Goal: Task Accomplishment & Management: Use online tool/utility

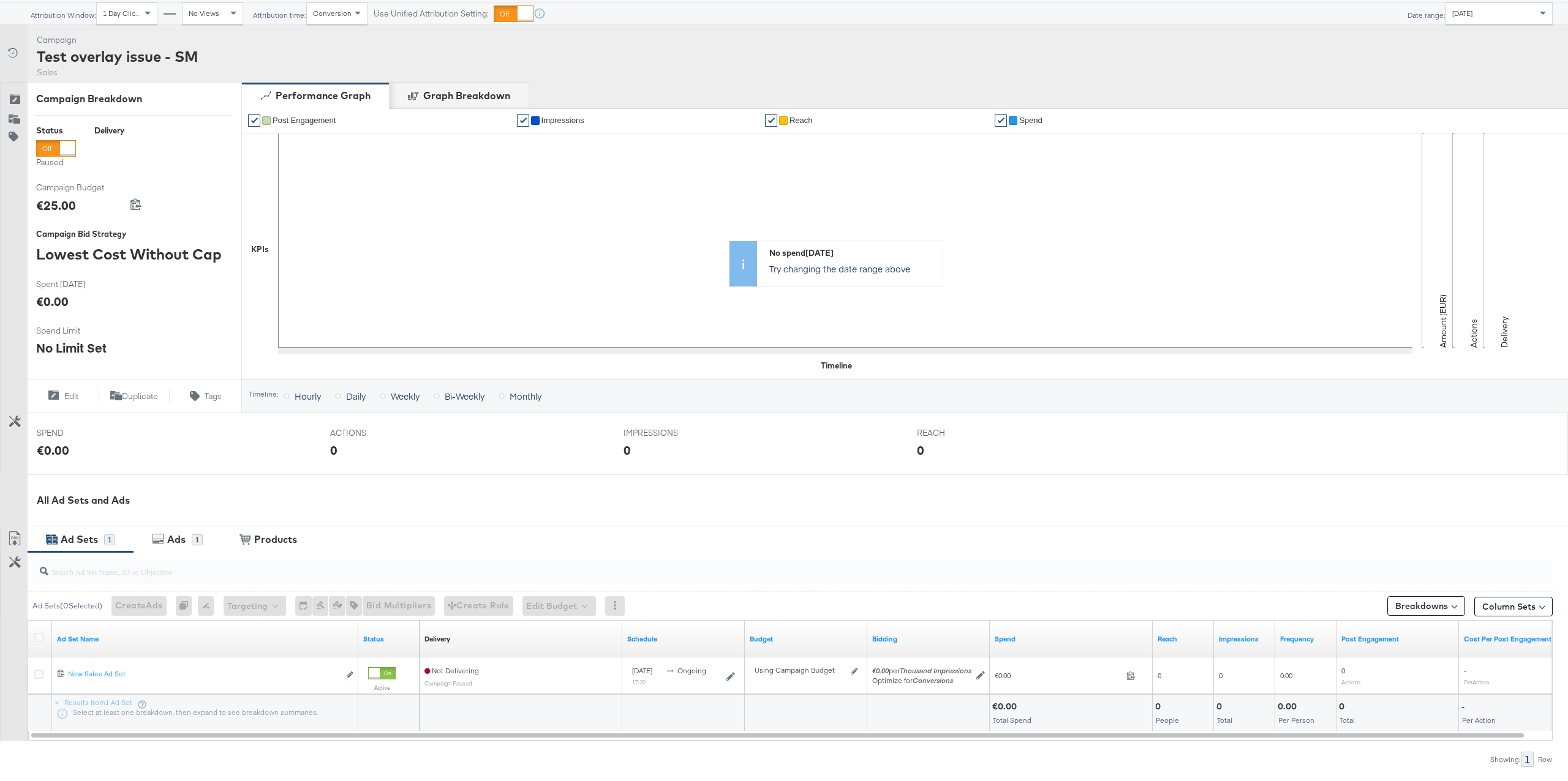
scroll to position [154, 0]
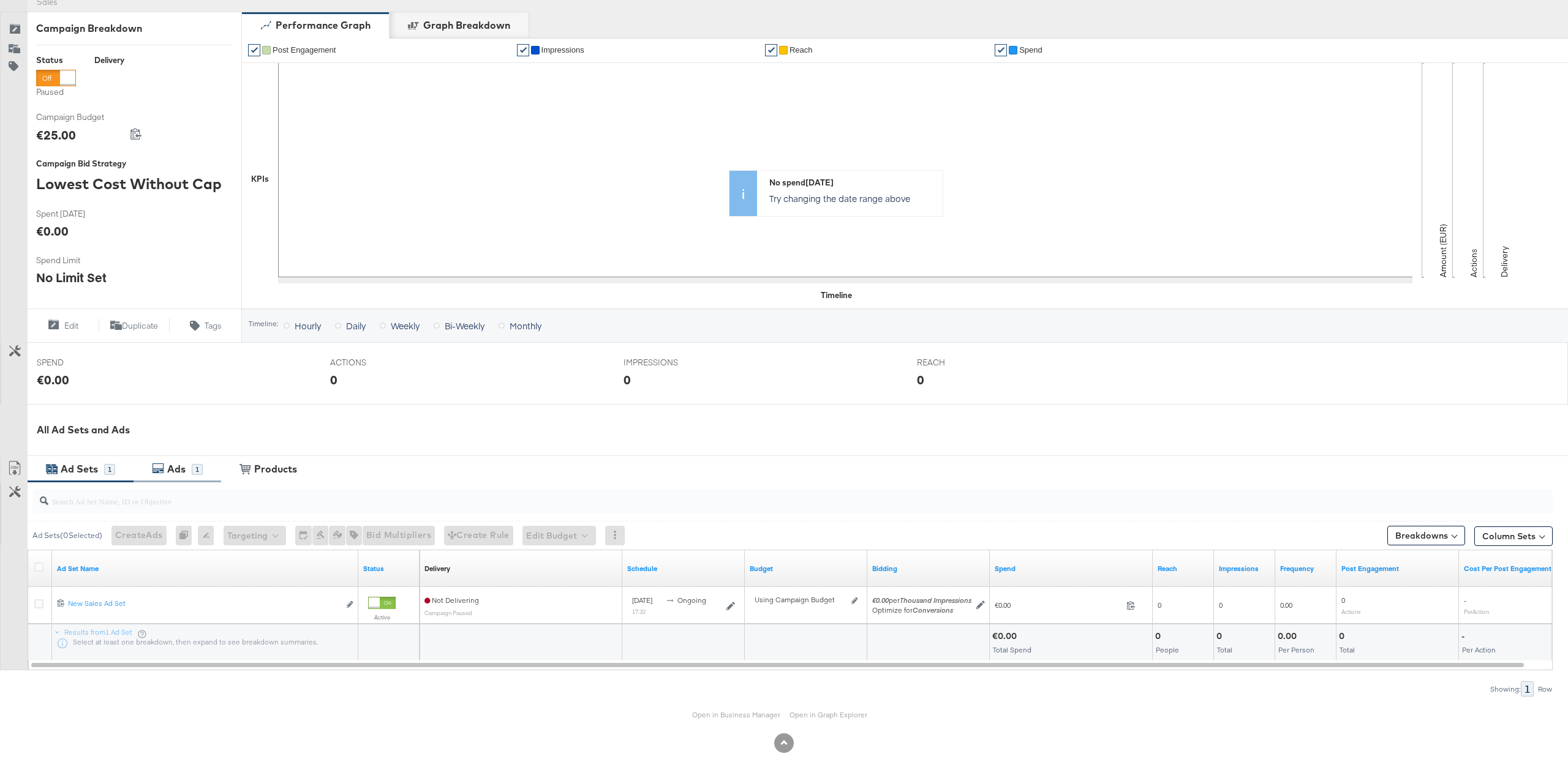
click at [193, 464] on div "1" at bounding box center [197, 469] width 11 height 11
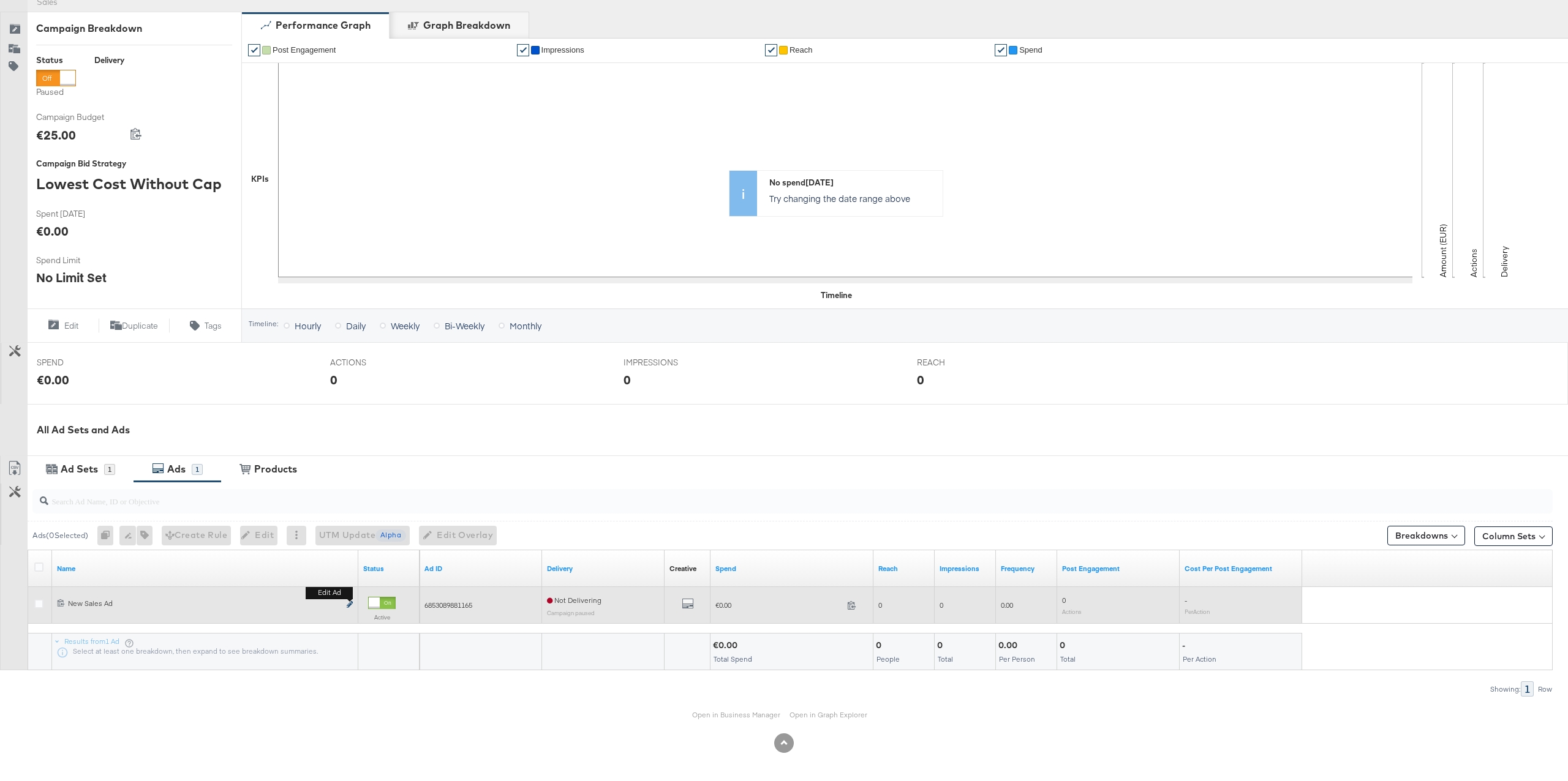
click at [348, 605] on icon "link" at bounding box center [350, 604] width 6 height 7
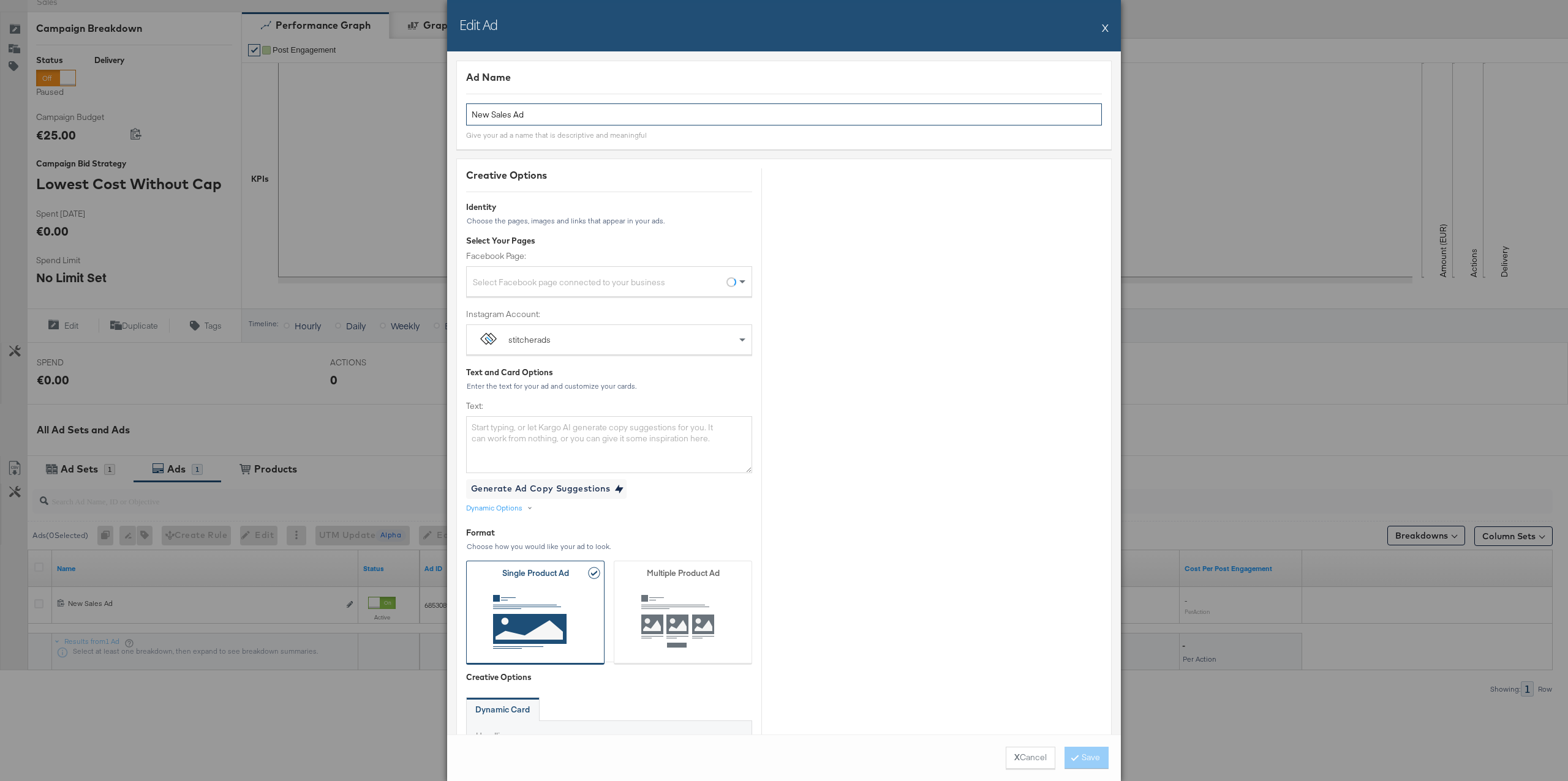
click at [679, 122] on input "New Sales Ad" at bounding box center [784, 115] width 635 height 22
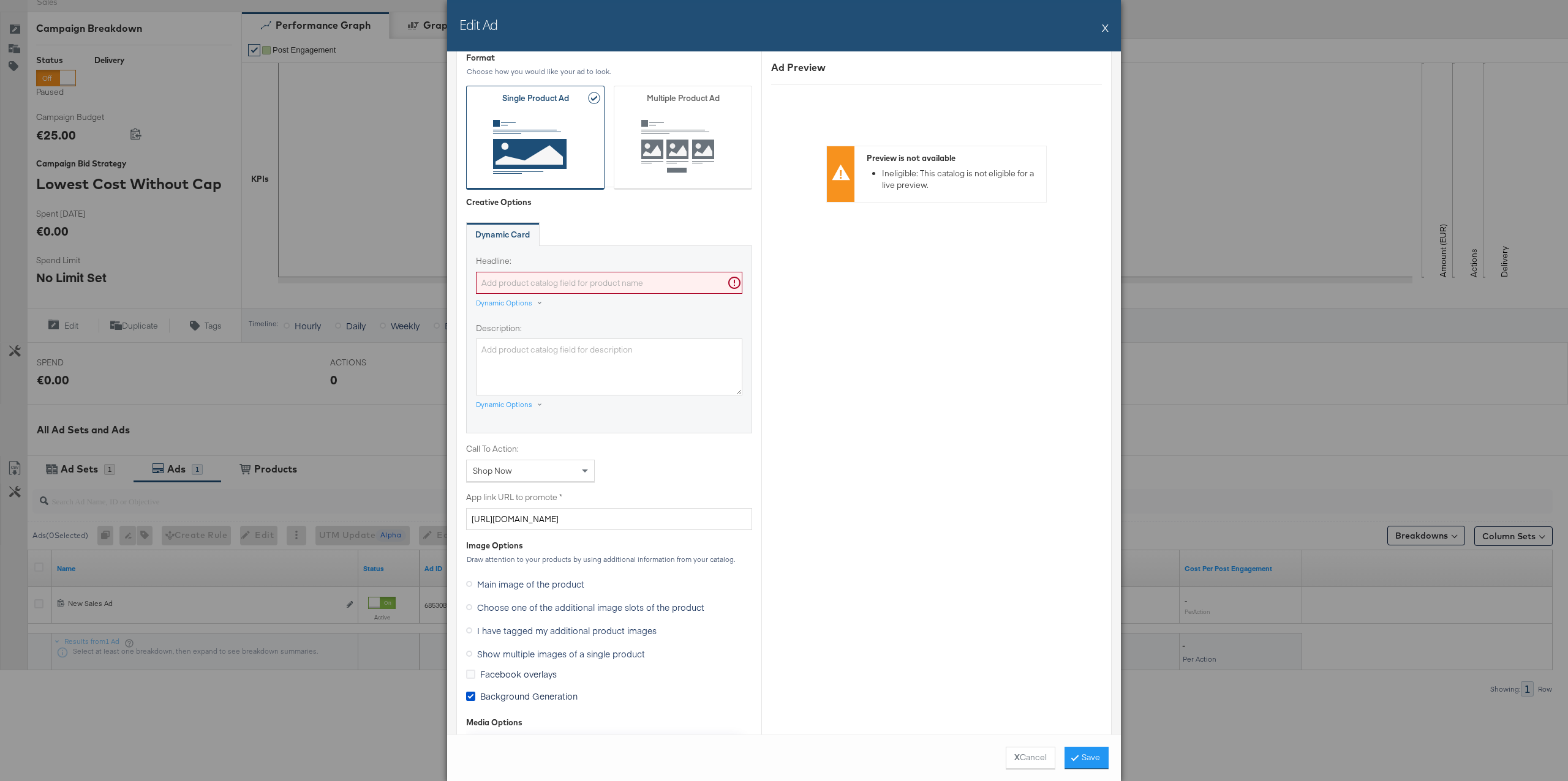
scroll to position [541, 0]
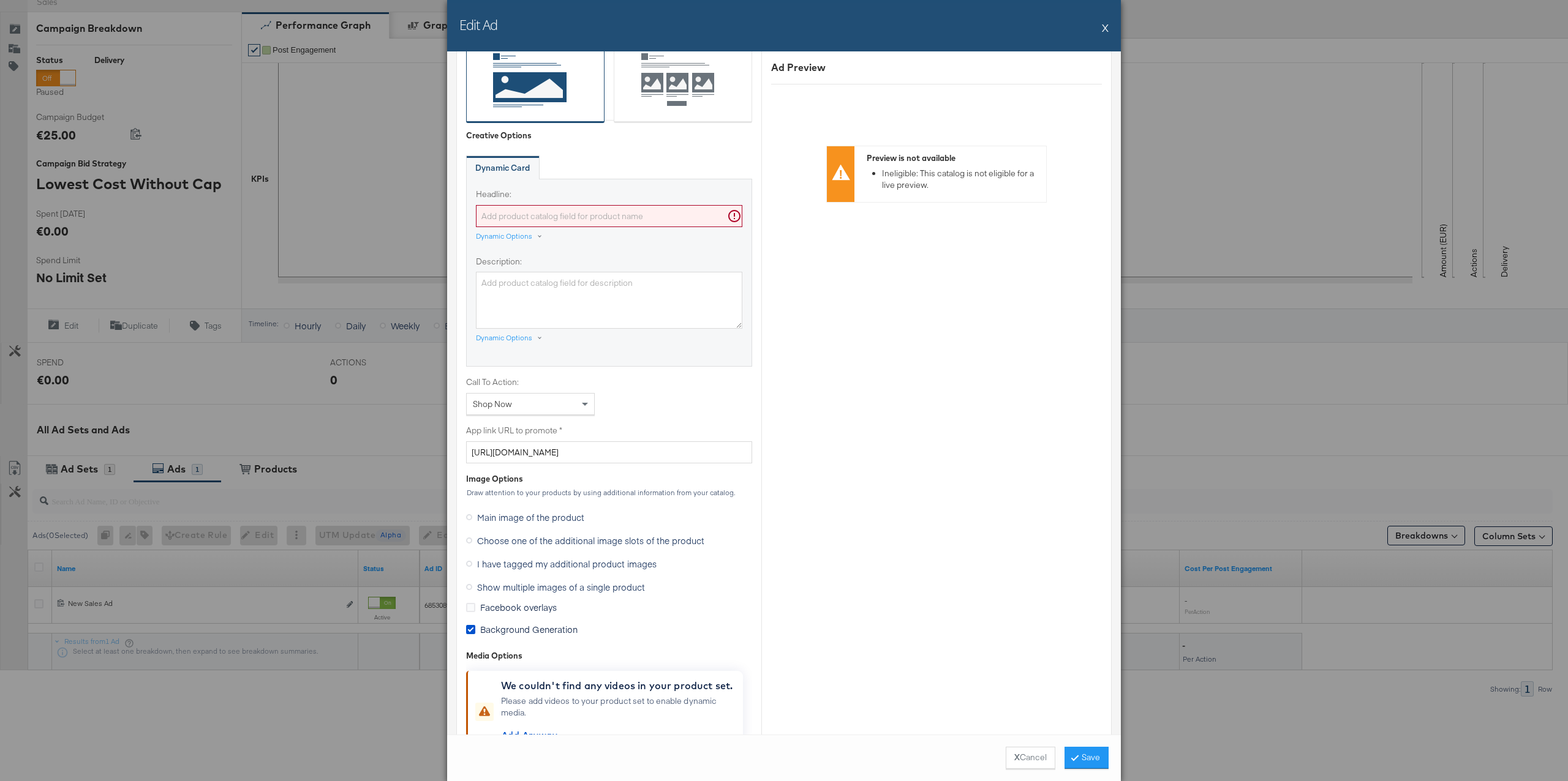
type input "New Sales Ad edit"
click at [672, 221] on input "Headline:" at bounding box center [609, 216] width 267 height 22
click at [524, 239] on div "Dynamic Options" at bounding box center [503, 236] width 56 height 10
click at [503, 282] on div "Name" at bounding box center [499, 285] width 28 height 18
type input "{{[DOMAIN_NAME]}}"
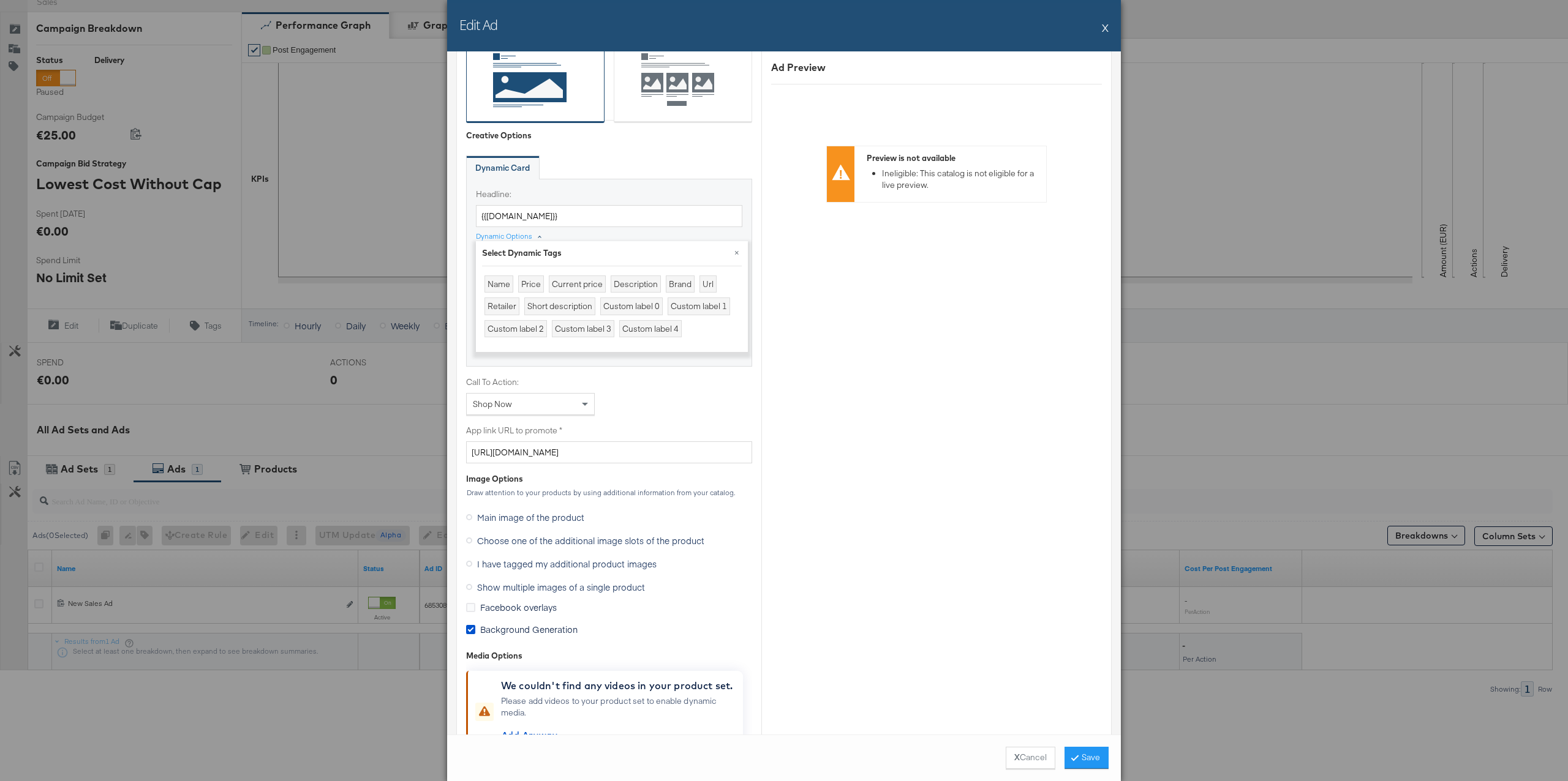
click at [666, 384] on div "Call To Action: Shop Now" at bounding box center [609, 395] width 286 height 38
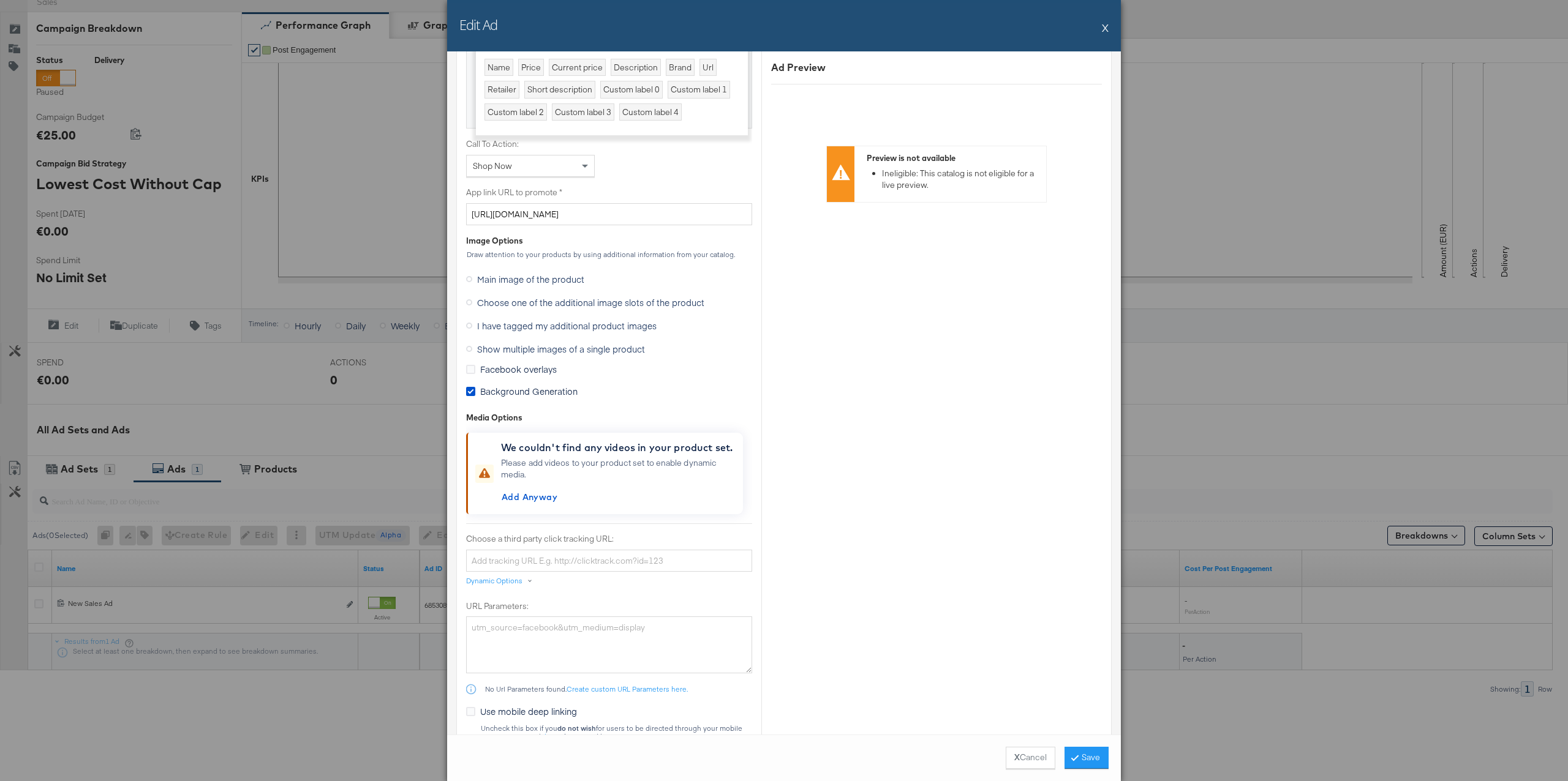
scroll to position [794, 0]
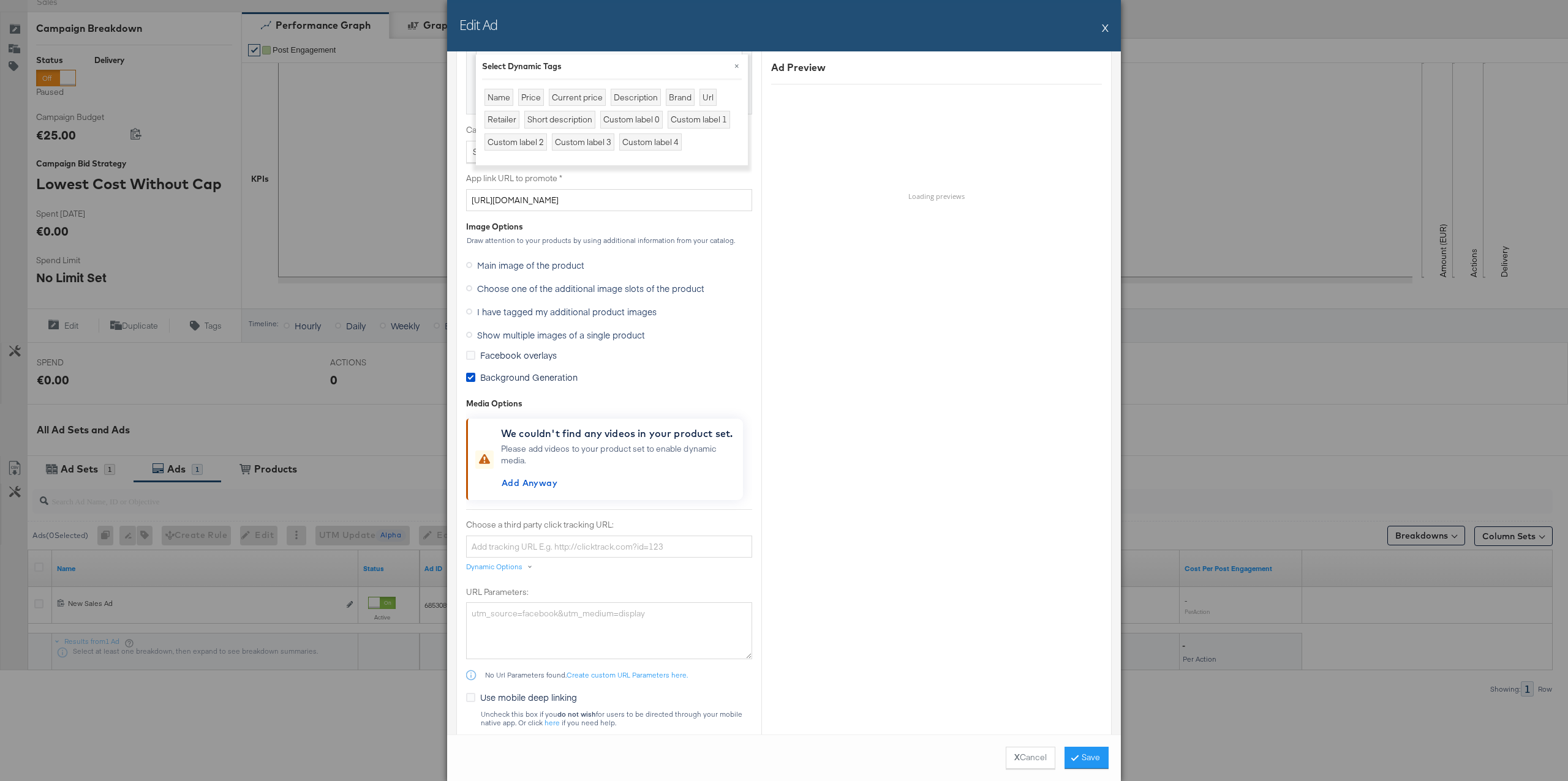
click at [556, 378] on span "Background Generation" at bounding box center [529, 377] width 97 height 12
click at [0, 0] on input "Background Generation" at bounding box center [0, 0] width 0 height 0
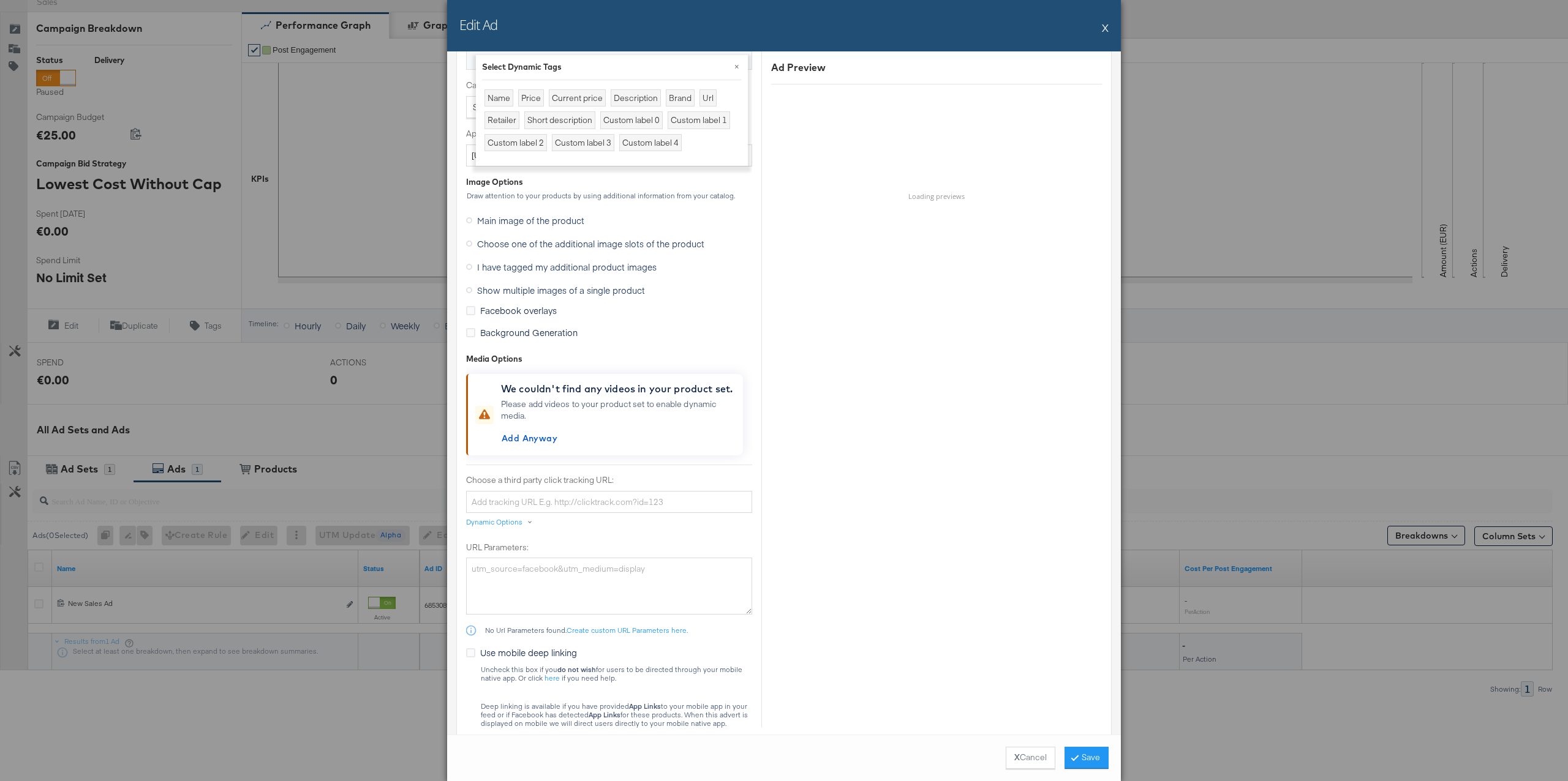
scroll to position [842, 0]
click at [542, 332] on span "Background Generation" at bounding box center [529, 329] width 97 height 12
click at [0, 0] on input "Background Generation" at bounding box center [0, 0] width 0 height 0
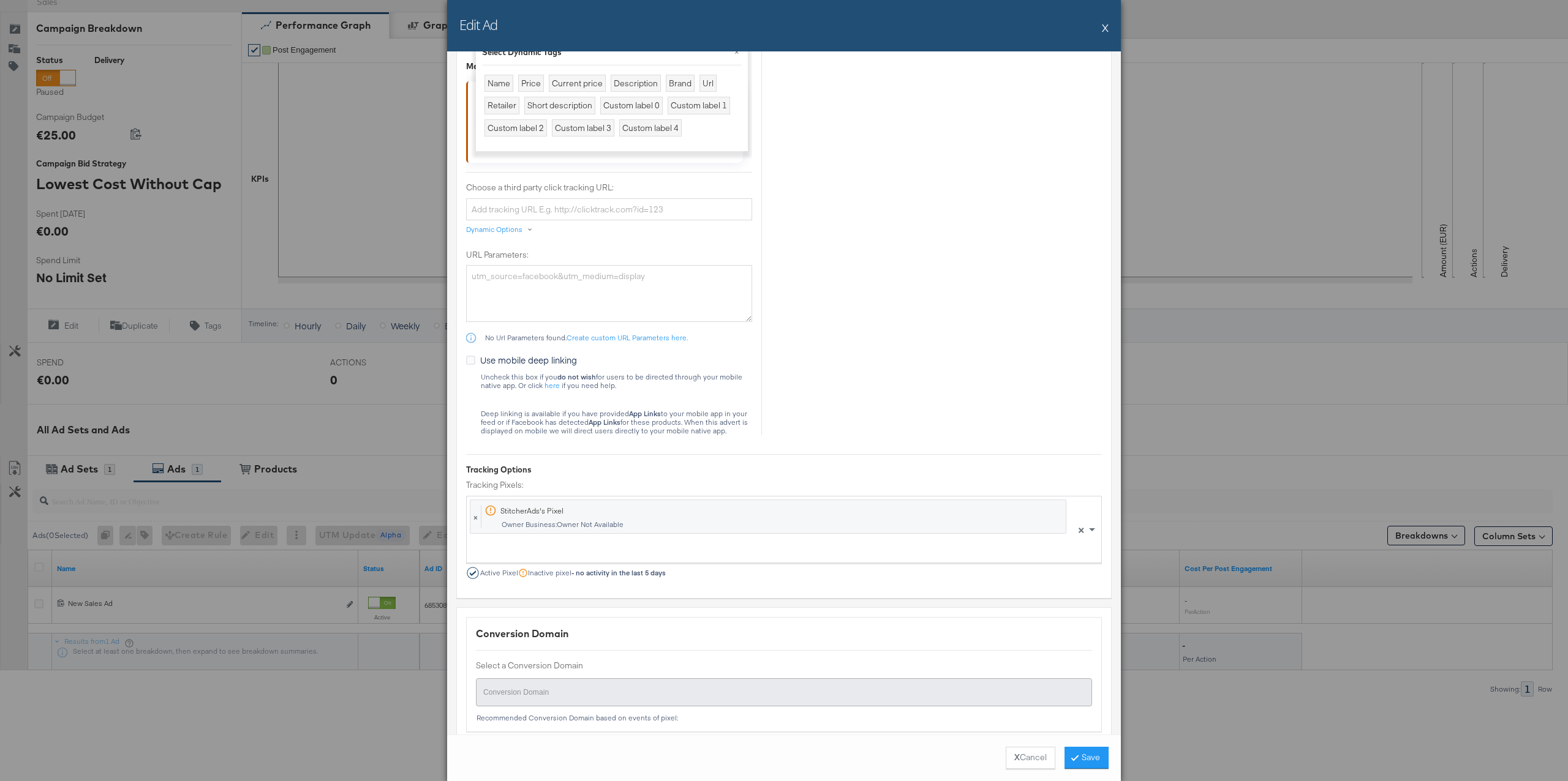
scroll to position [1194, 0]
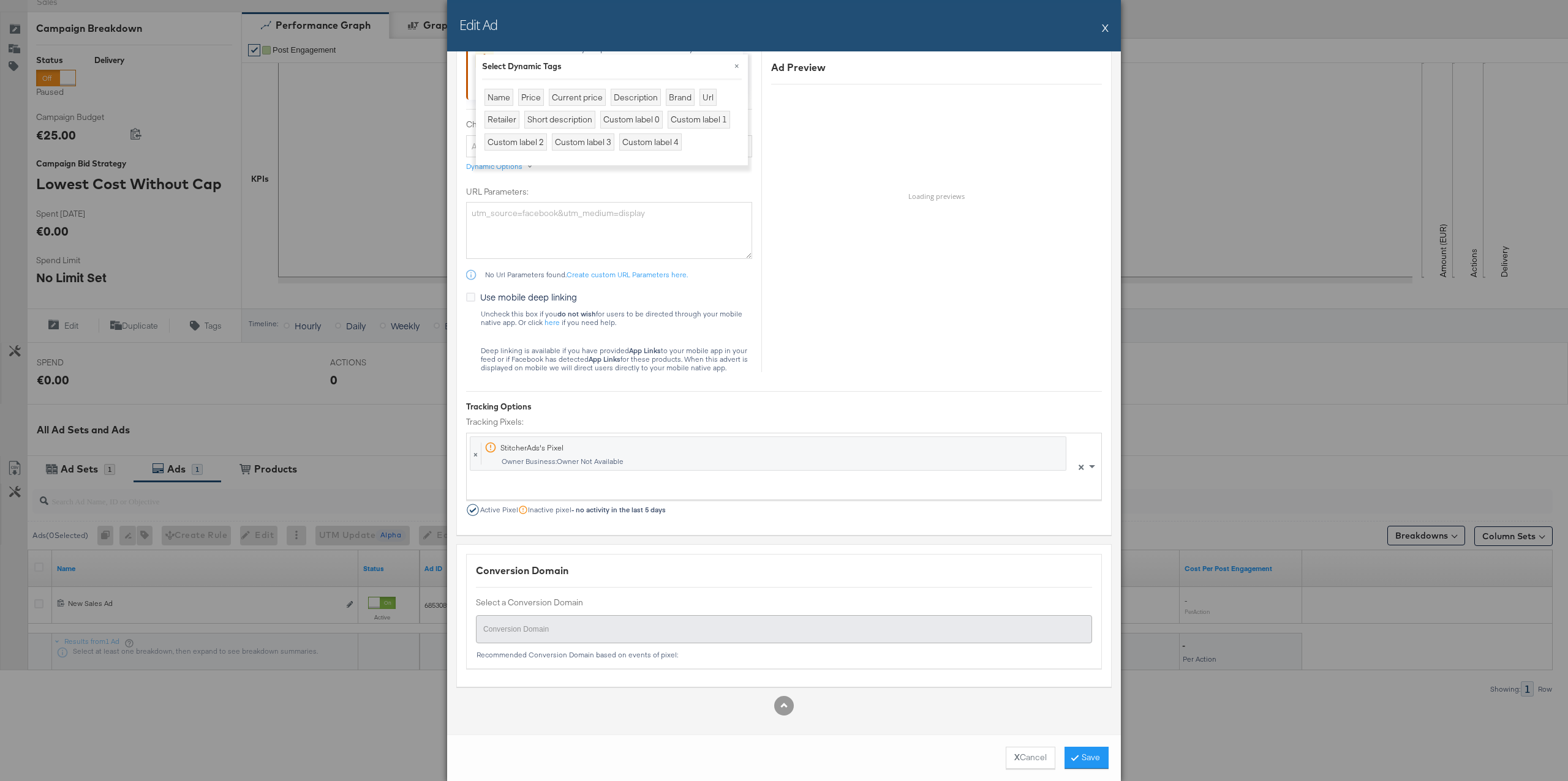
drag, startPoint x: 1089, startPoint y: 757, endPoint x: 1080, endPoint y: 756, distance: 9.1
click at [1089, 757] on button "Save" at bounding box center [1086, 757] width 44 height 22
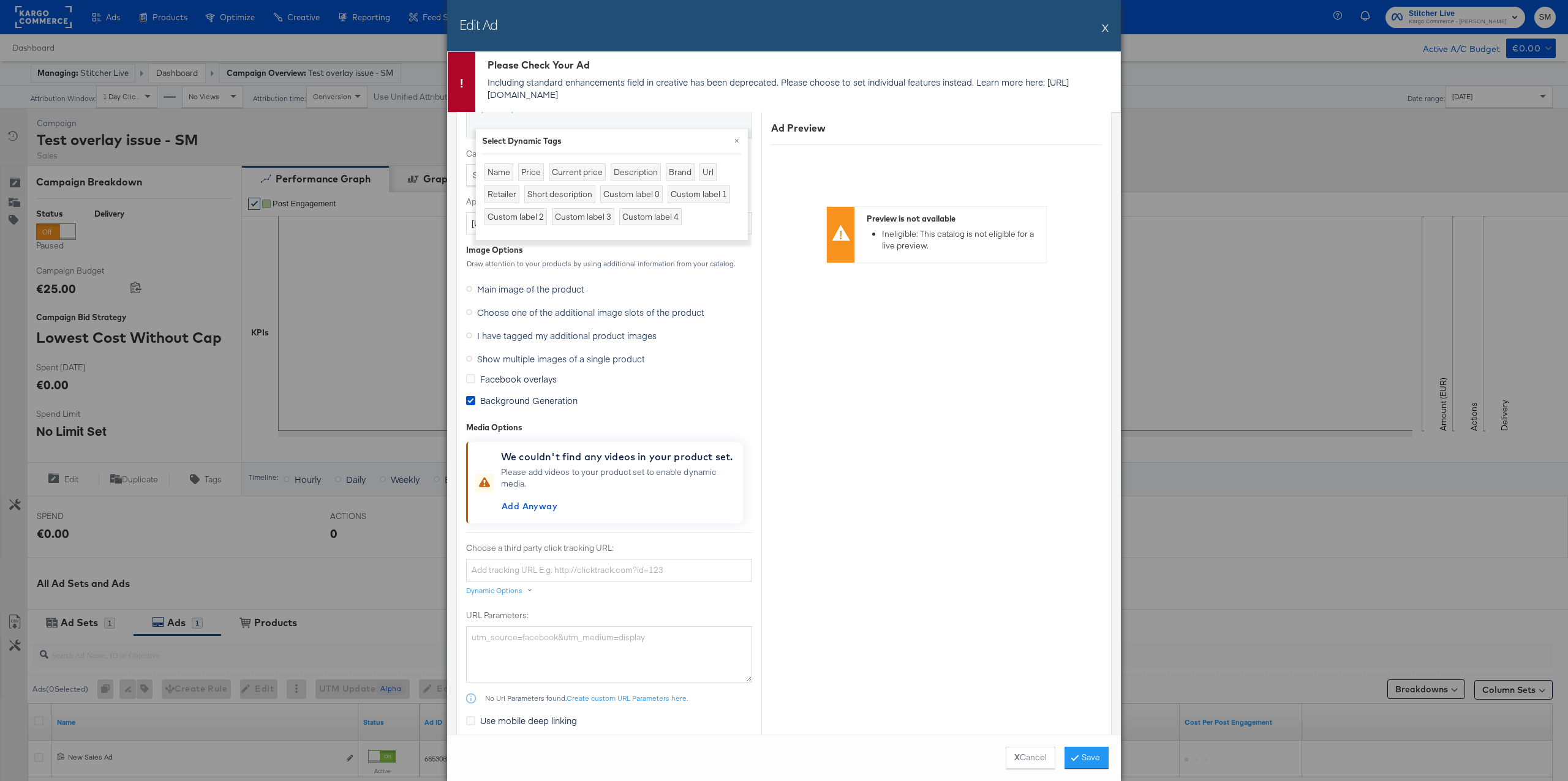
scroll to position [803, 0]
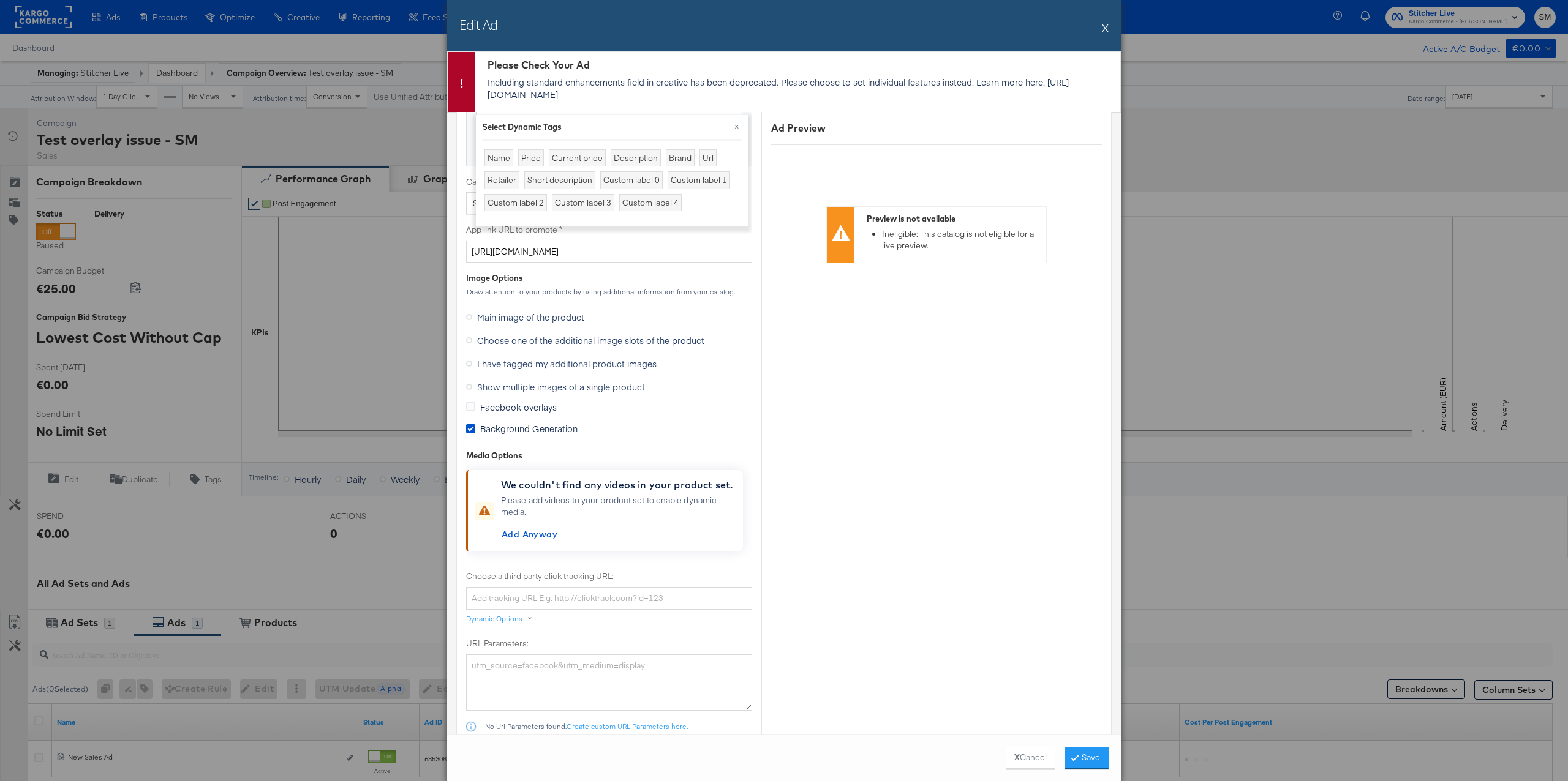
click at [518, 425] on span "Background Generation" at bounding box center [529, 428] width 97 height 12
click at [0, 0] on input "Background Generation" at bounding box center [0, 0] width 0 height 0
click at [1078, 756] on button "Save" at bounding box center [1086, 757] width 44 height 22
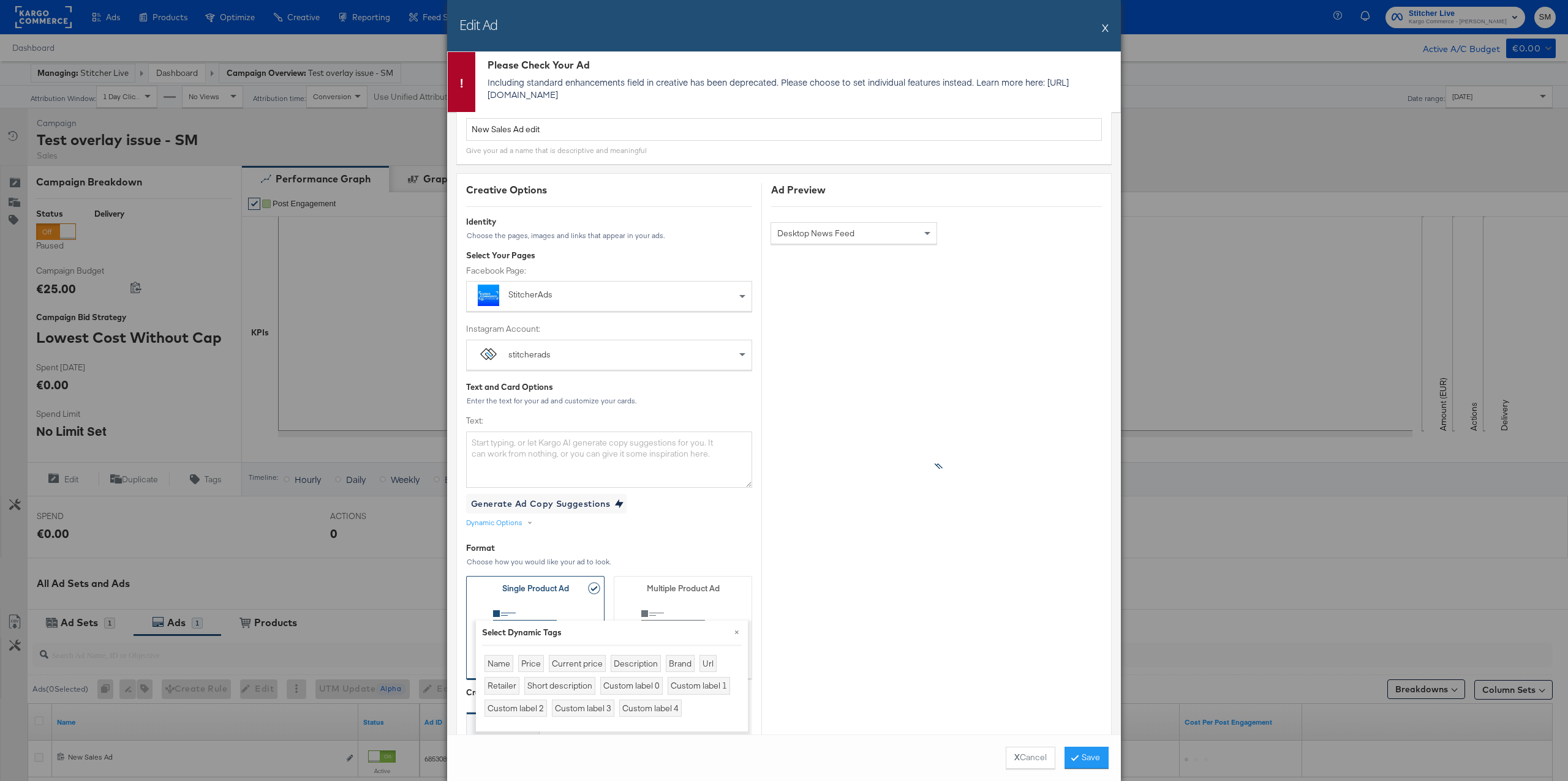
scroll to position [0, 0]
